Goal: Task Accomplishment & Management: Use online tool/utility

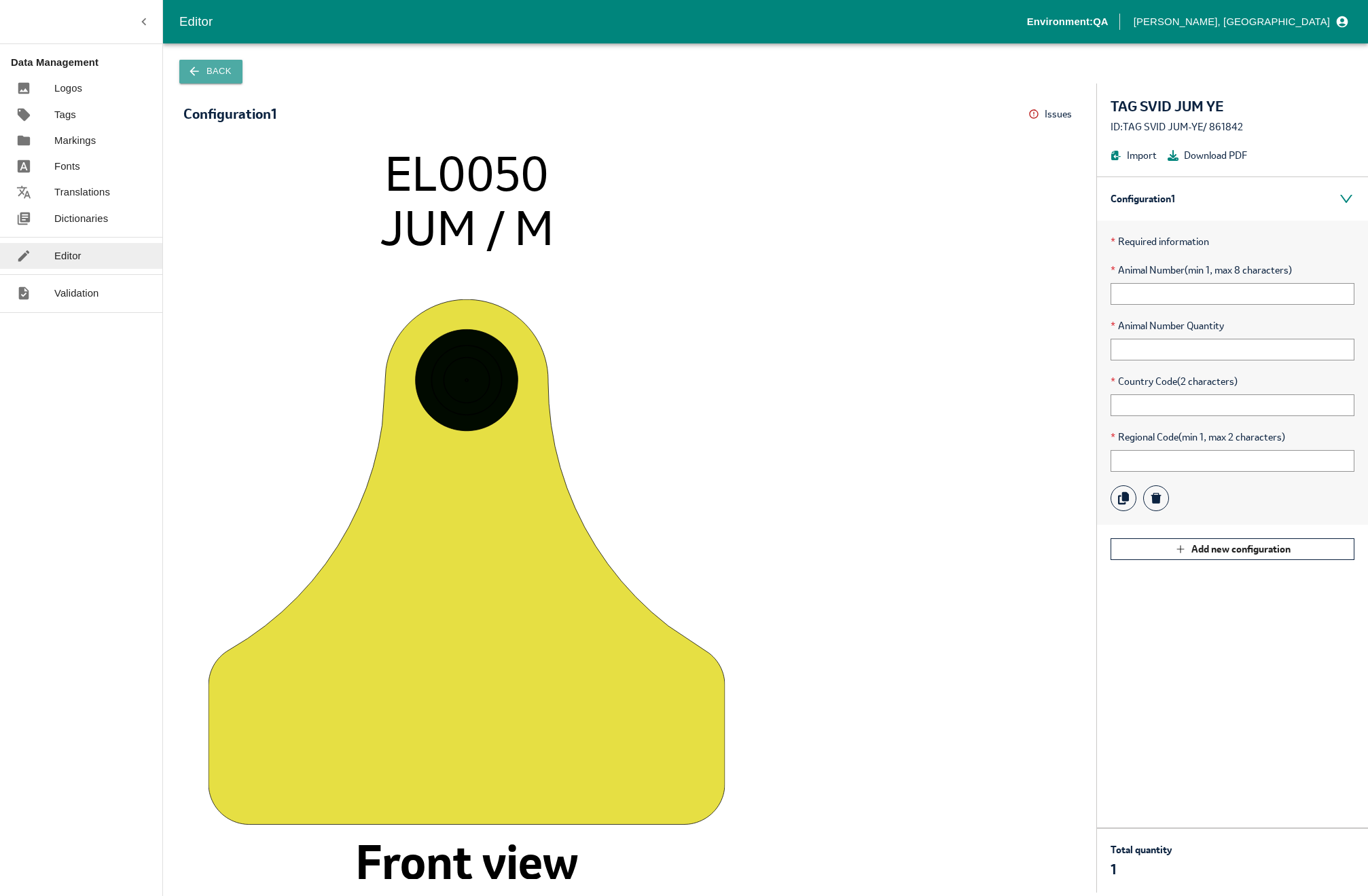
click at [216, 70] on button "Back" at bounding box center [211, 72] width 63 height 24
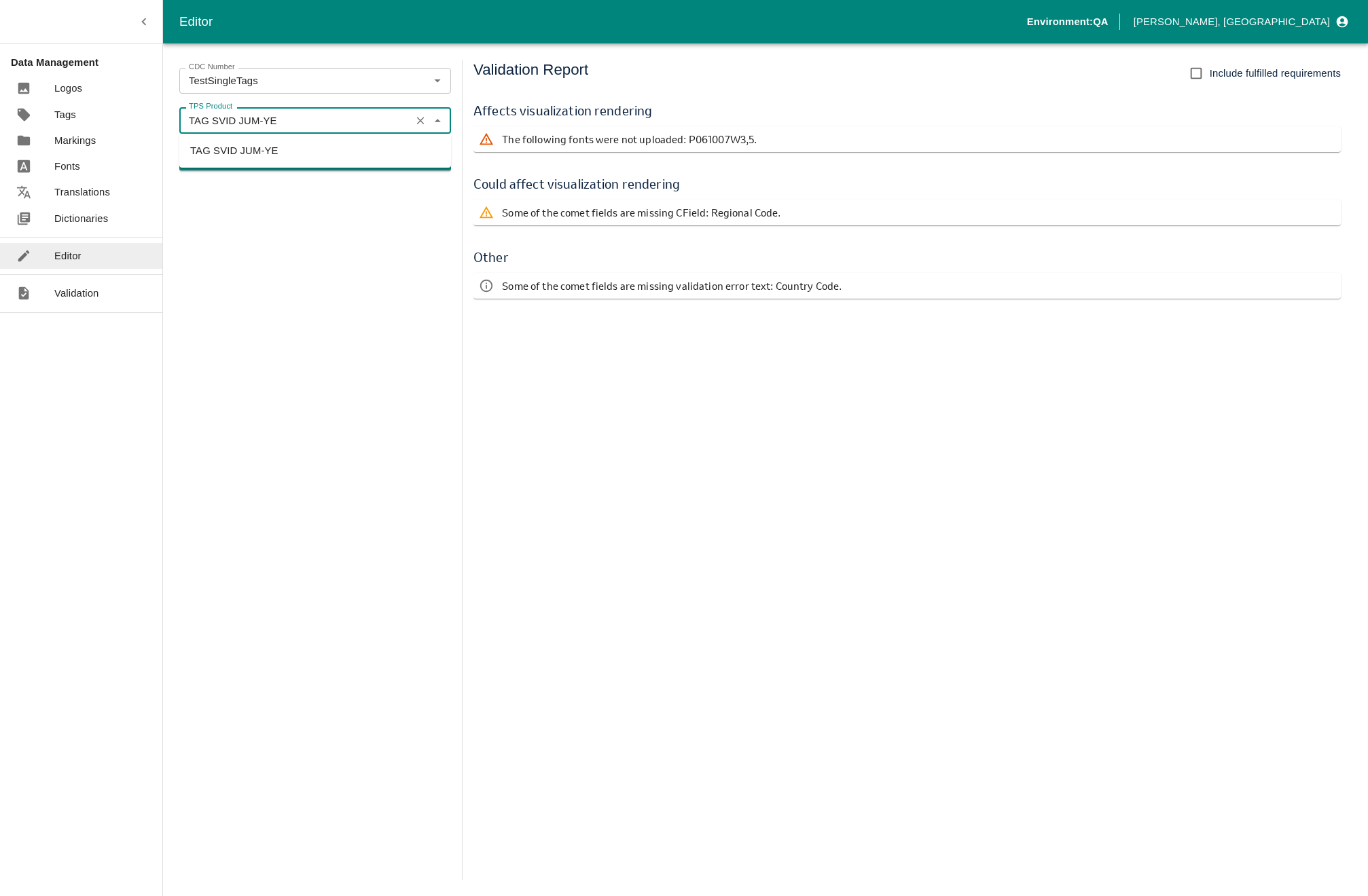
click at [252, 127] on input "TAG SVID JUM-YE" at bounding box center [295, 119] width 224 height 18
click at [265, 122] on input "TAG SVID JUM-YE" at bounding box center [295, 119] width 224 height 18
click at [258, 175] on li "TAG SVID JUM-WH" at bounding box center [315, 173] width 272 height 23
type input "TAG SVID JUM-WH"
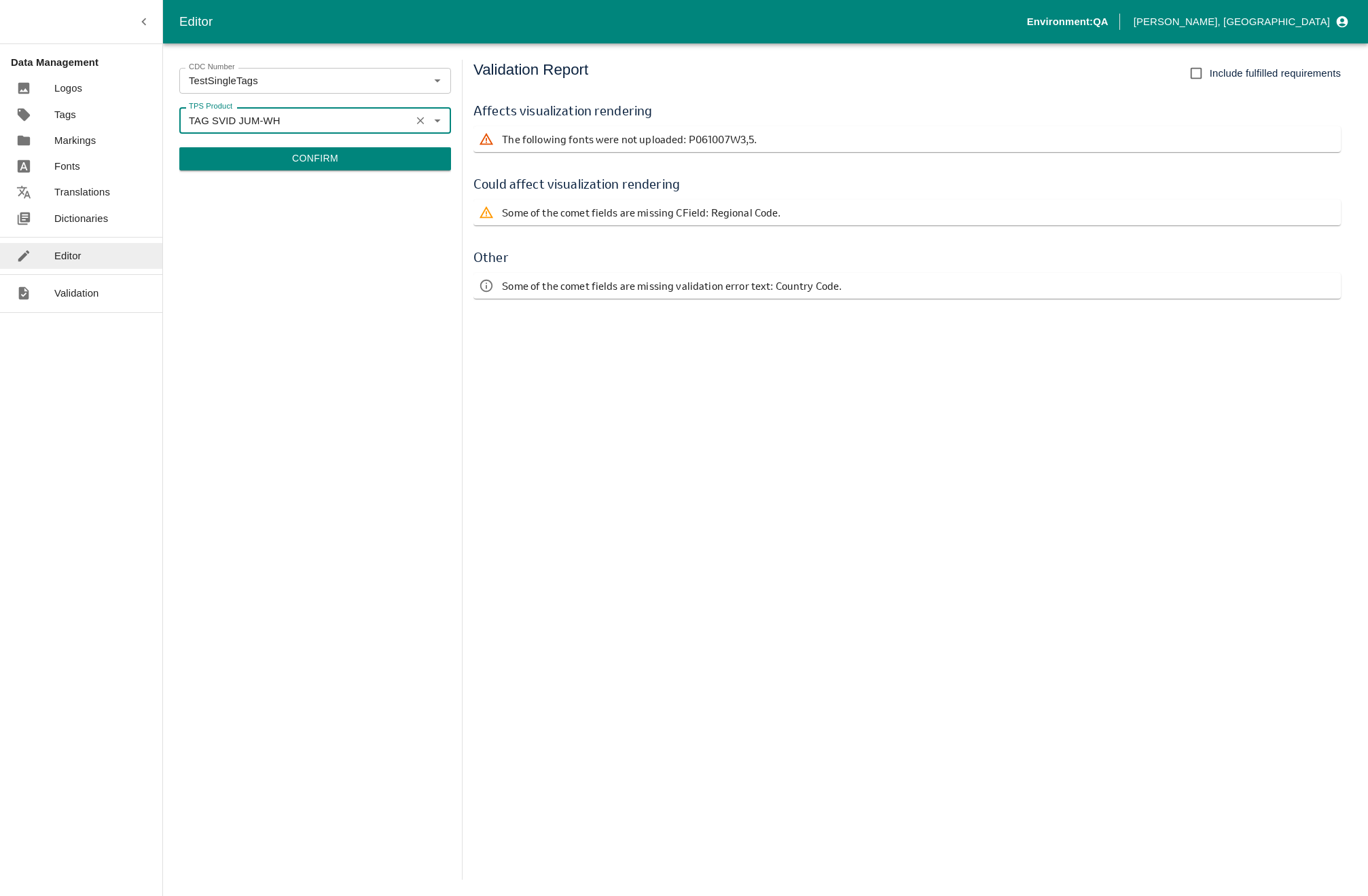
click at [281, 149] on button "Confirm" at bounding box center [315, 158] width 272 height 23
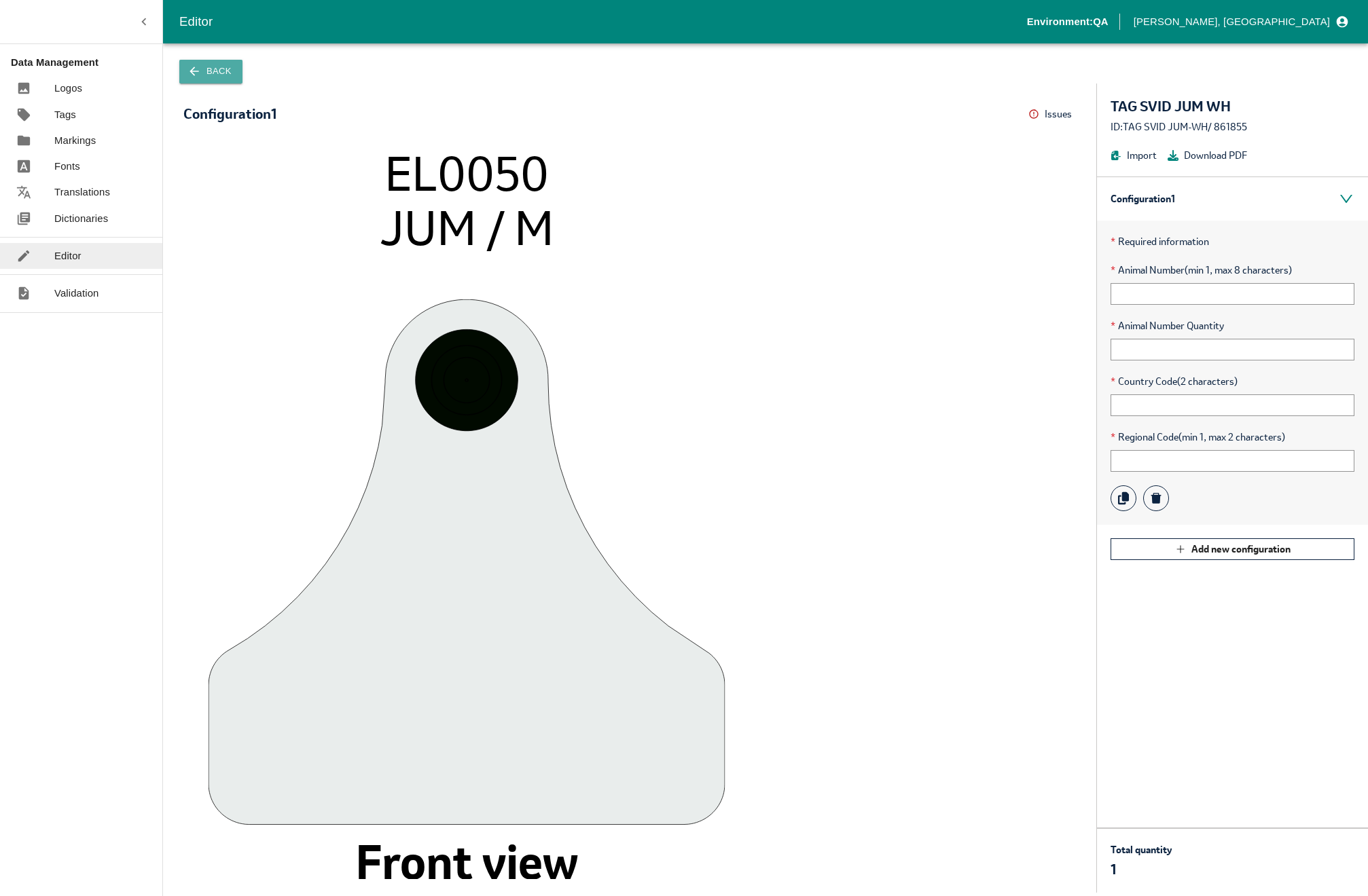
click at [226, 78] on button "Back" at bounding box center [211, 72] width 63 height 24
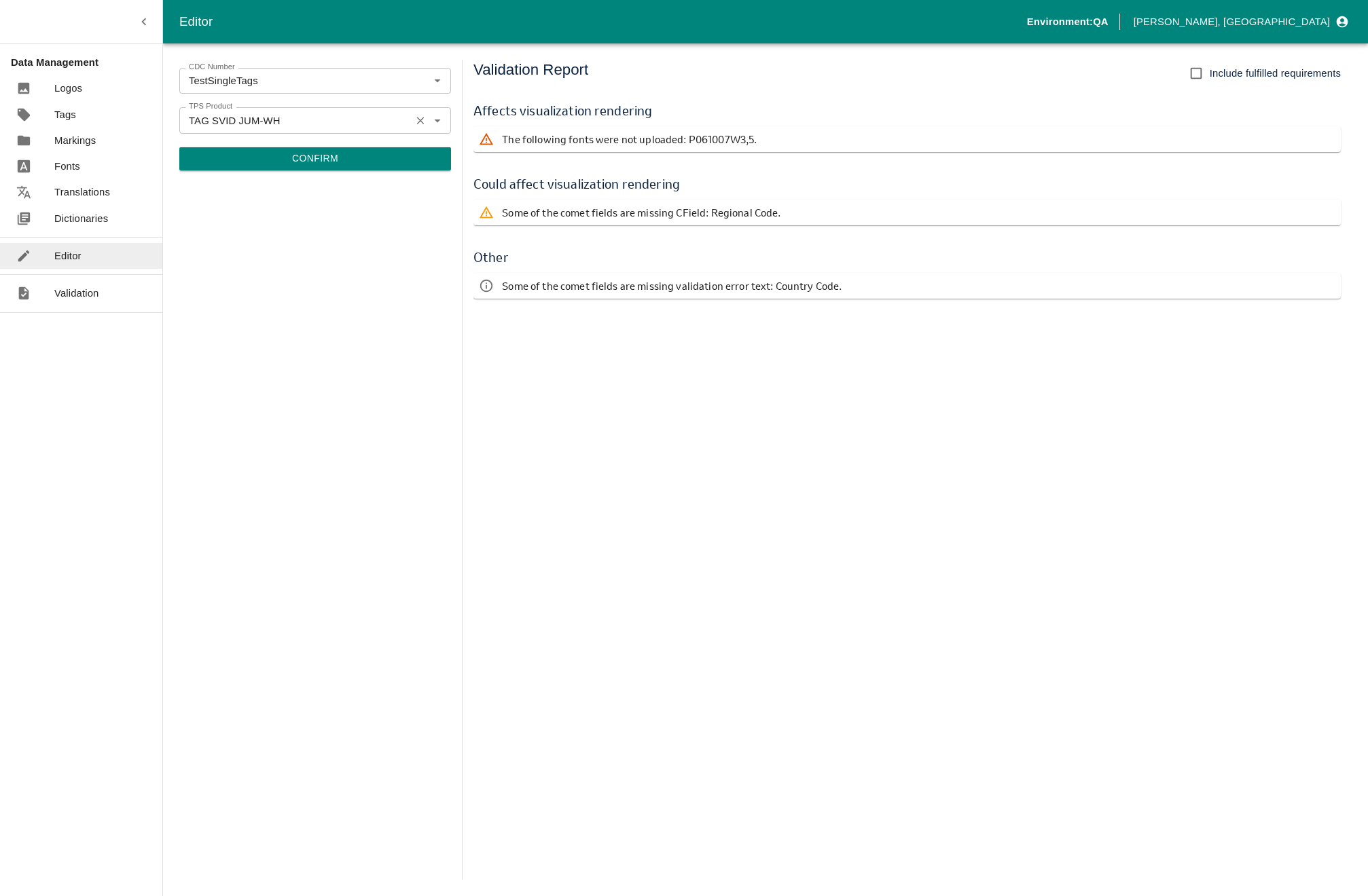
click at [301, 117] on input "TAG SVID JUM-WH" at bounding box center [295, 119] width 224 height 18
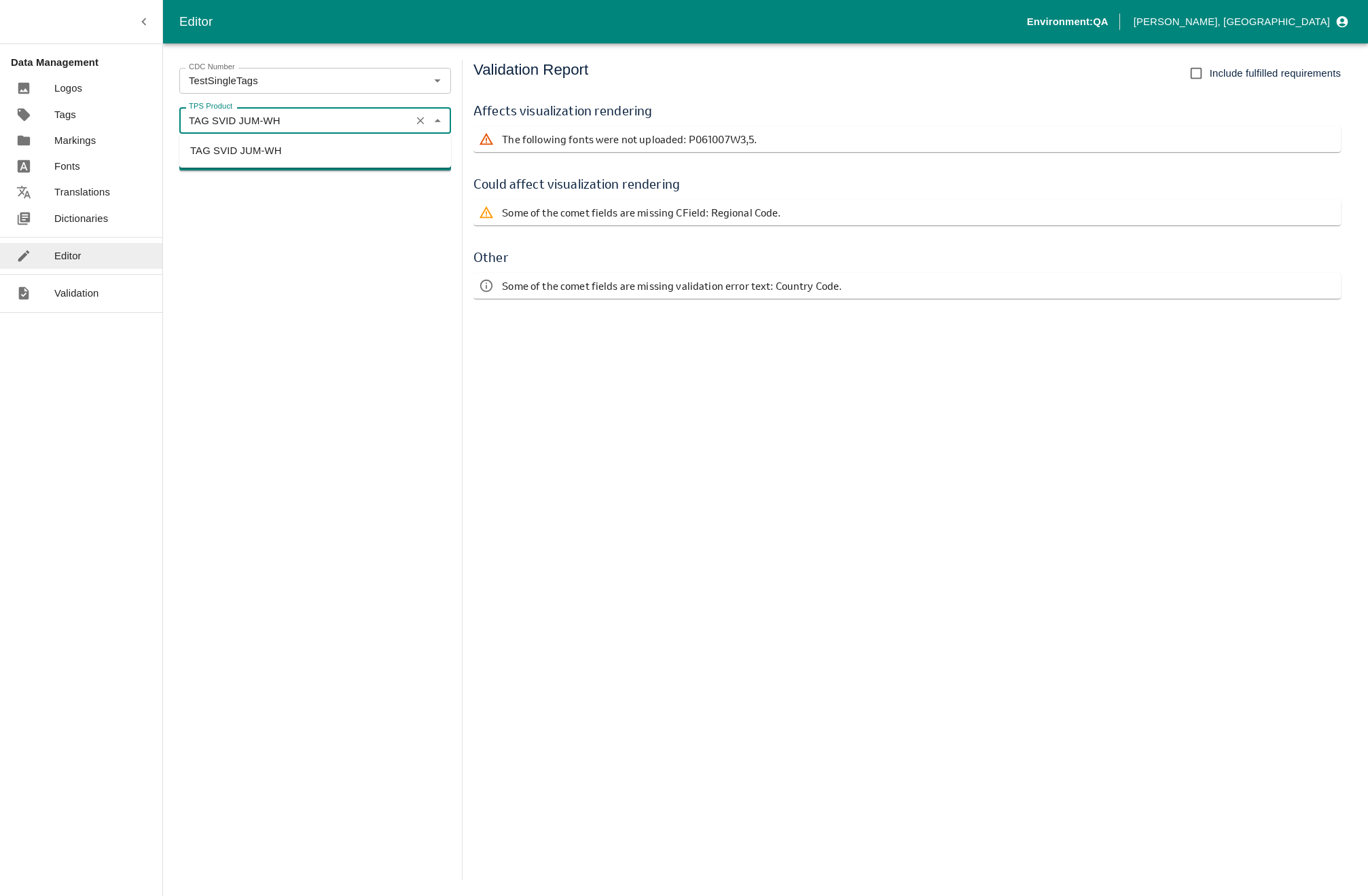
click at [301, 117] on input "TAG SVID JUM-WH" at bounding box center [295, 119] width 224 height 18
drag, startPoint x: 249, startPoint y: 123, endPoint x: 327, endPoint y: 113, distance: 78.6
click at [322, 114] on input "TAG SVID JUM-WH" at bounding box center [295, 119] width 224 height 18
click at [298, 155] on li "TAG SVID SER-RE" at bounding box center [315, 151] width 272 height 23
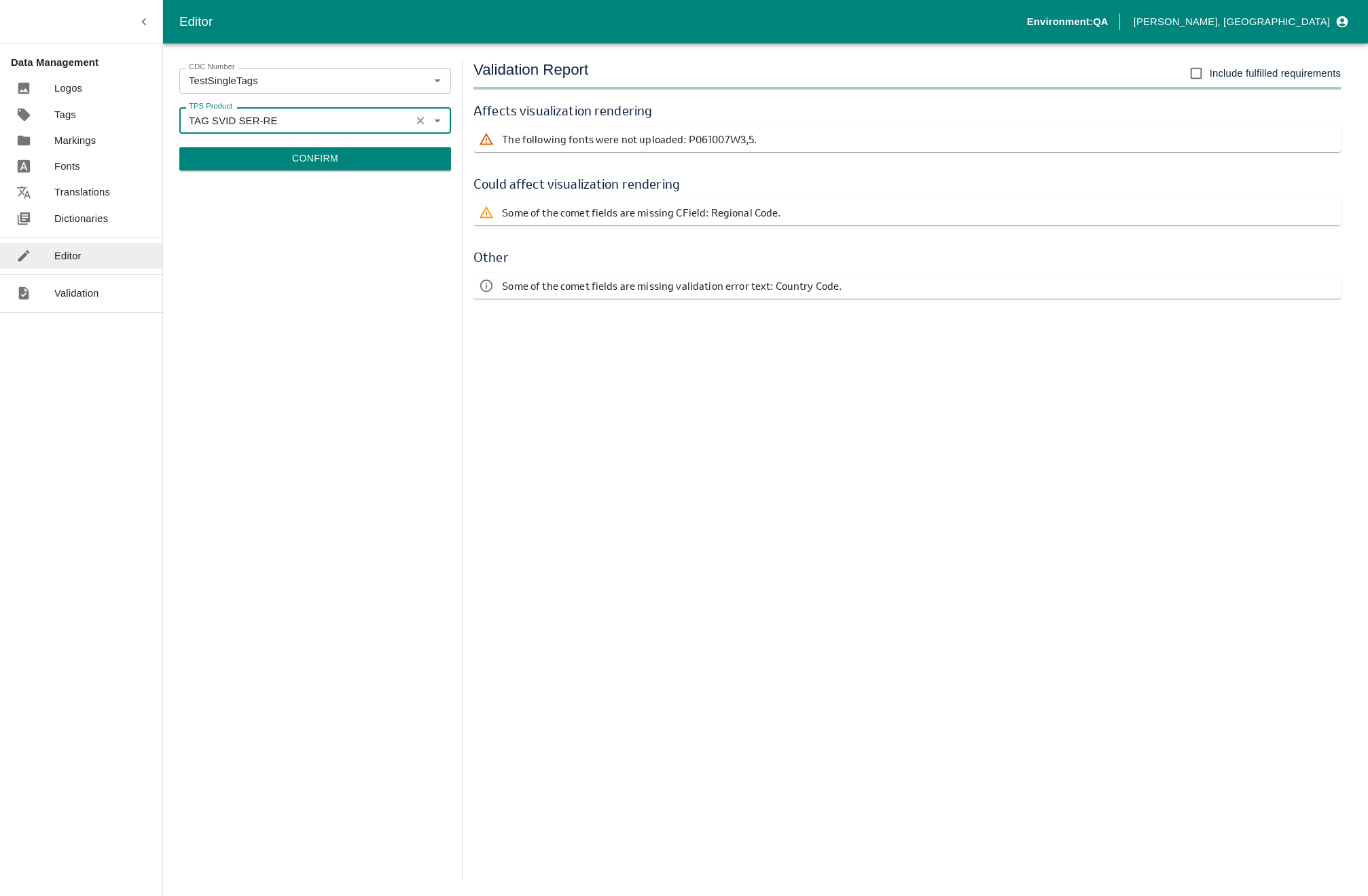
type input "TAG SVID SER-RE"
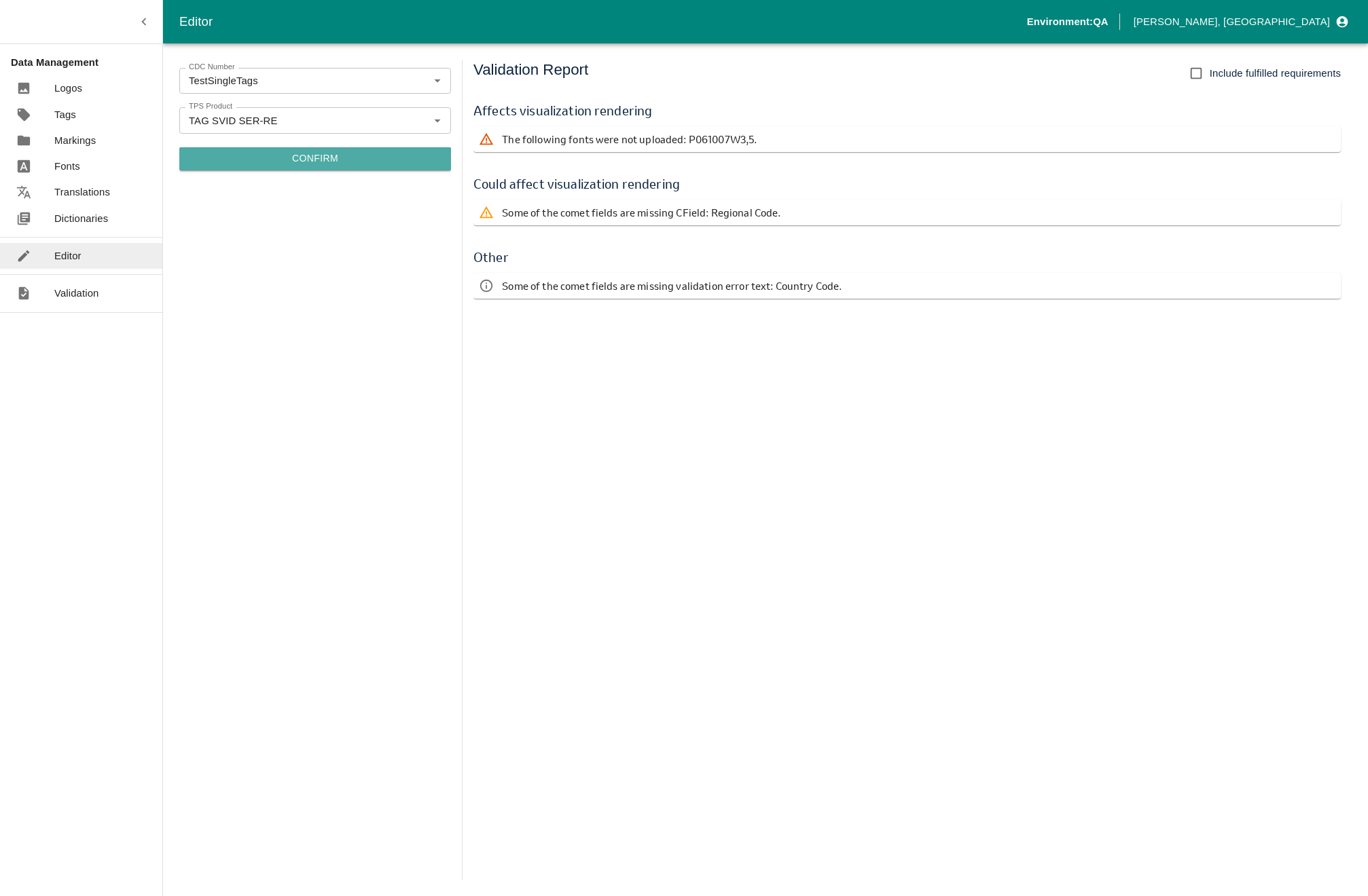
click at [299, 154] on button "Confirm" at bounding box center [315, 158] width 272 height 23
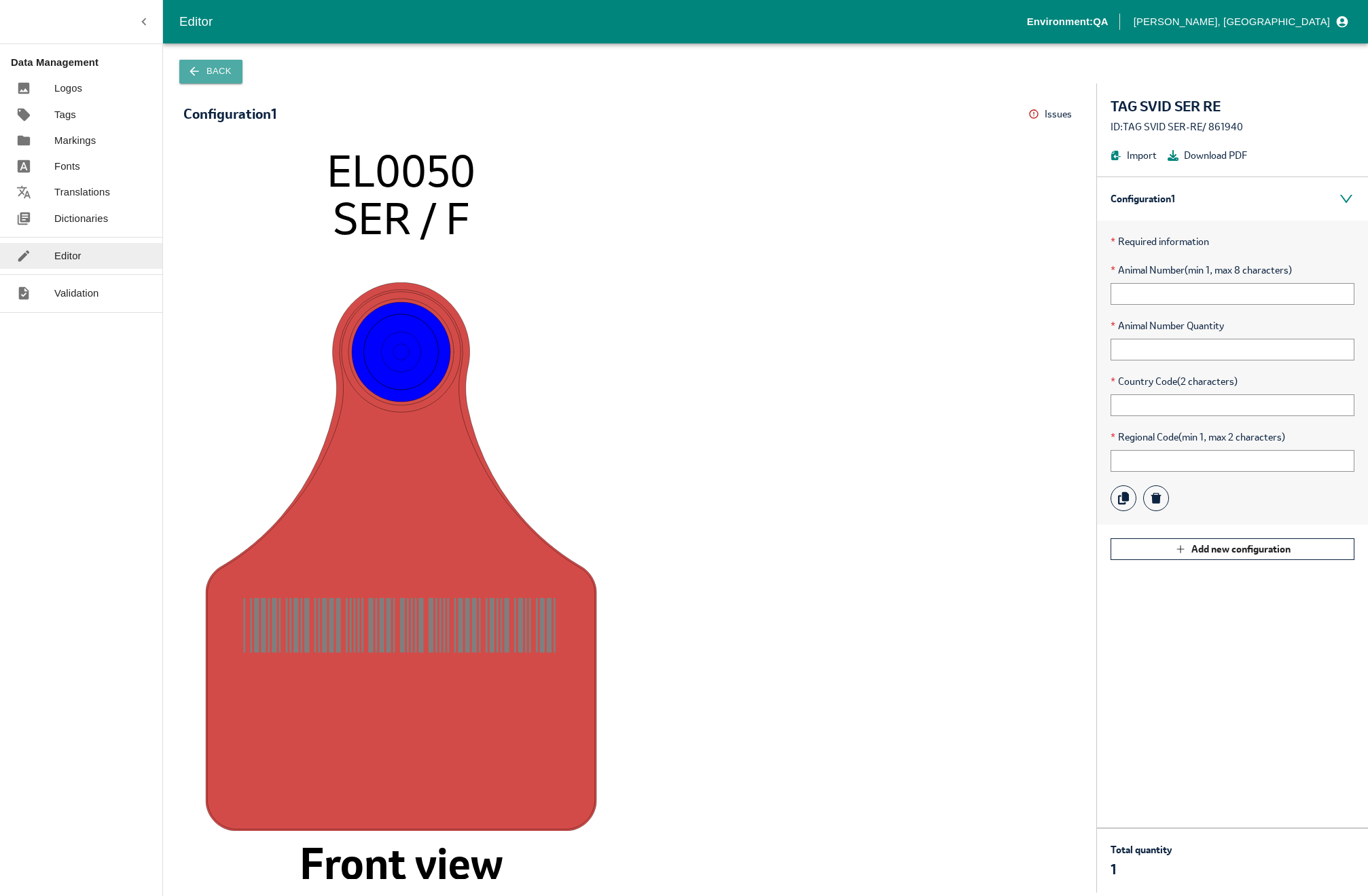
click at [215, 75] on button "Back" at bounding box center [211, 72] width 63 height 24
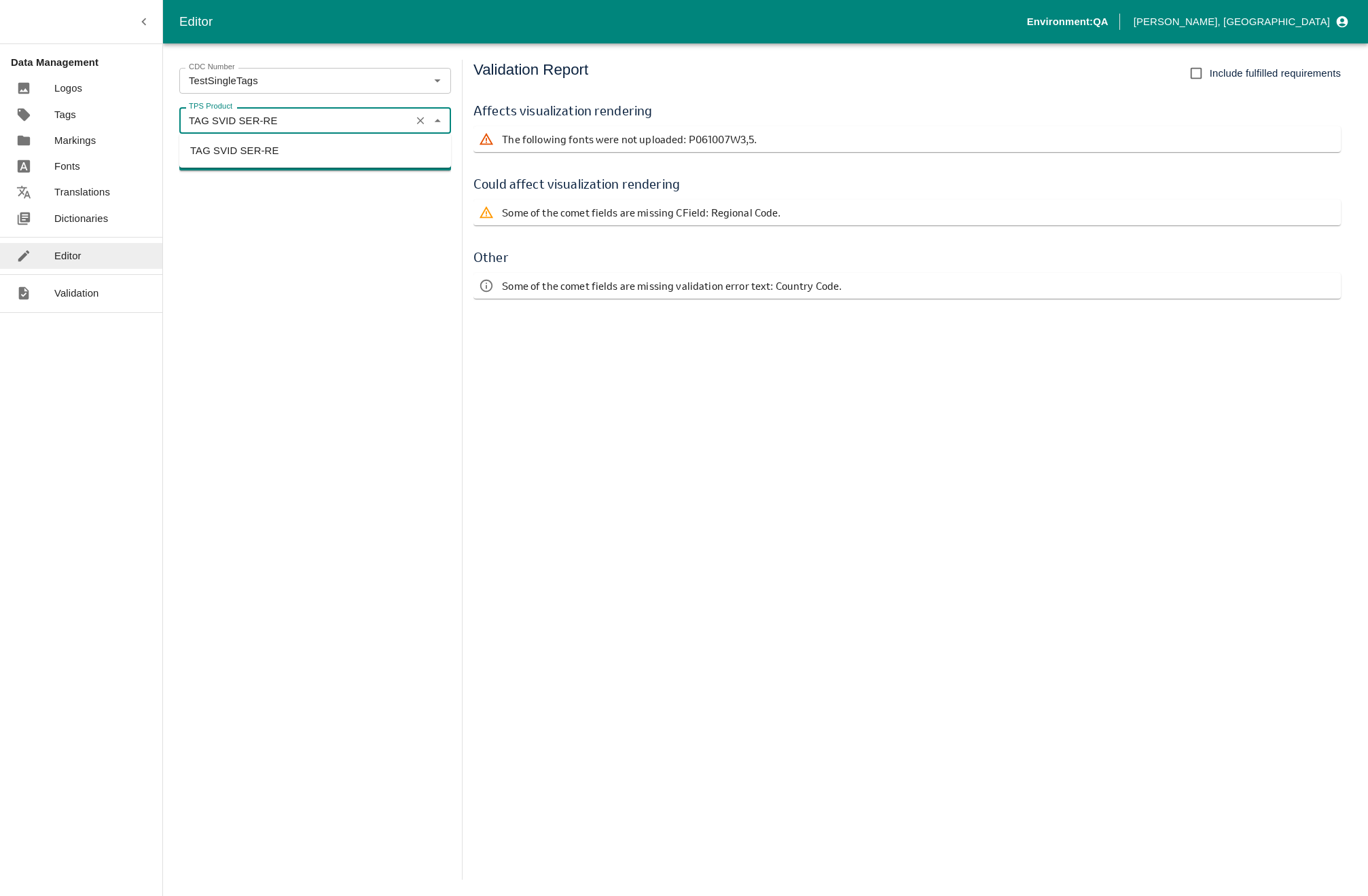
drag, startPoint x: 256, startPoint y: 117, endPoint x: 288, endPoint y: 117, distance: 32.0
click at [288, 117] on input "TAG SVID SER-RE" at bounding box center [295, 119] width 224 height 18
click at [249, 150] on li "TAG SVID SER-YE" at bounding box center [315, 151] width 272 height 23
type input "TAG SVID SER-YE"
click at [249, 150] on button "Confirm" at bounding box center [315, 158] width 272 height 23
